Goal: Information Seeking & Learning: Learn about a topic

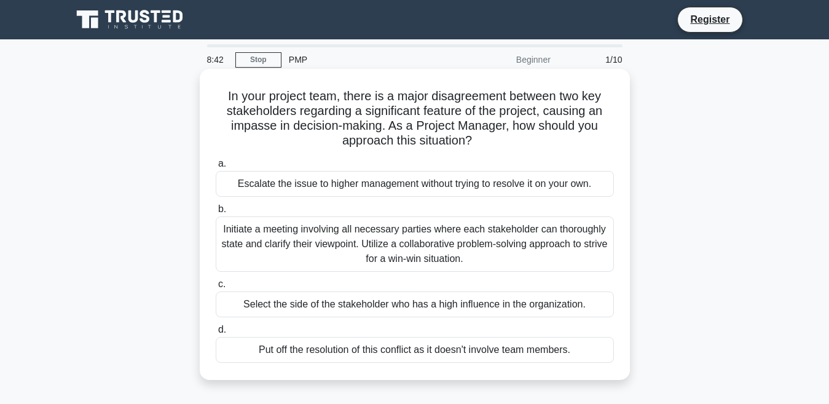
click at [313, 248] on div "Initiate a meeting involving all necessary parties where each stakeholder can t…" at bounding box center [415, 243] width 398 height 55
click at [216, 213] on input "b. Initiate a meeting involving all necessary parties where each stakeholder ca…" at bounding box center [216, 209] width 0 height 8
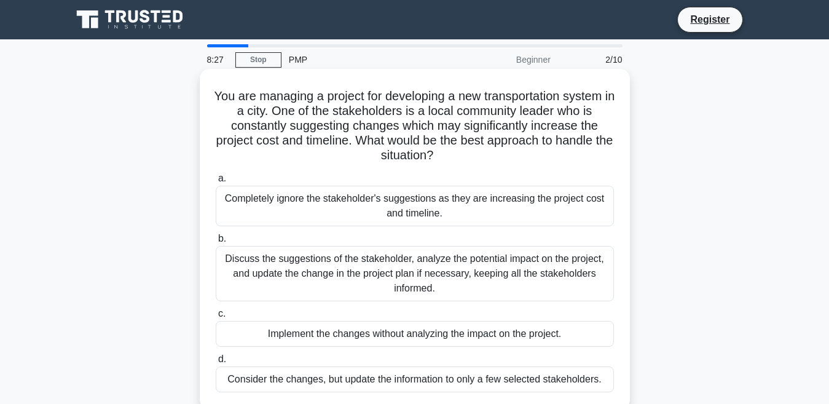
click at [435, 135] on h5 "You are managing a project for developing a new transportation system in a city…" at bounding box center [414, 125] width 400 height 75
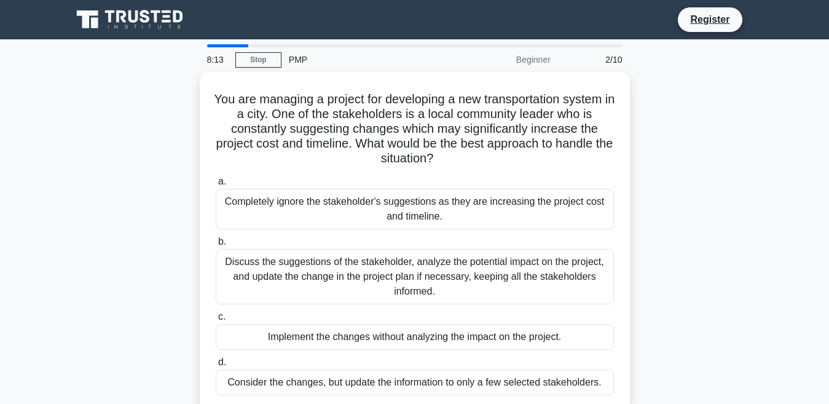
click at [279, 50] on div "8:13 Stop PMP Beginner 2/10" at bounding box center [415, 59] width 430 height 25
click at [278, 48] on div "8:12 Stop PMP Beginner 2/10" at bounding box center [415, 59] width 430 height 25
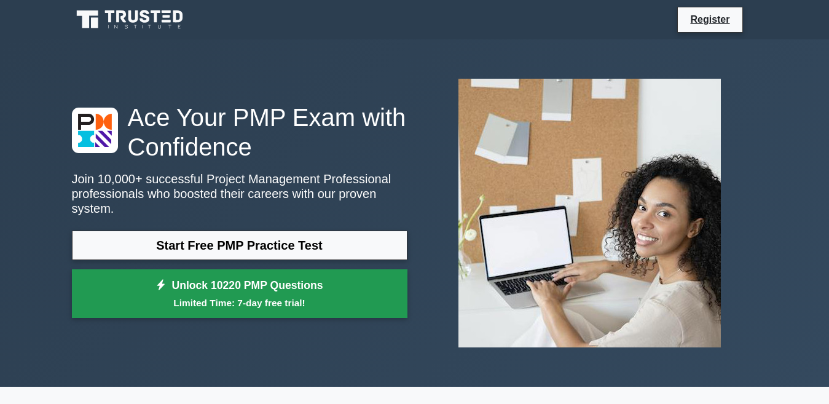
click at [232, 283] on link "Unlock 10220 PMP Questions Limited Time: 7-day free trial!" at bounding box center [239, 293] width 335 height 49
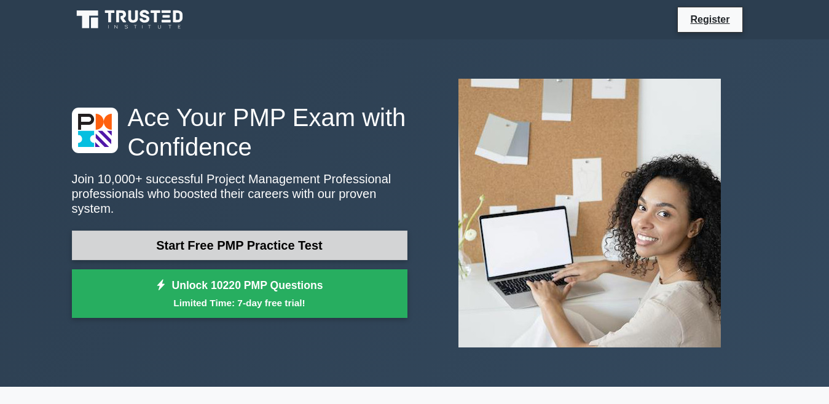
click at [244, 230] on link "Start Free PMP Practice Test" at bounding box center [239, 244] width 335 height 29
